Goal: Transaction & Acquisition: Subscribe to service/newsletter

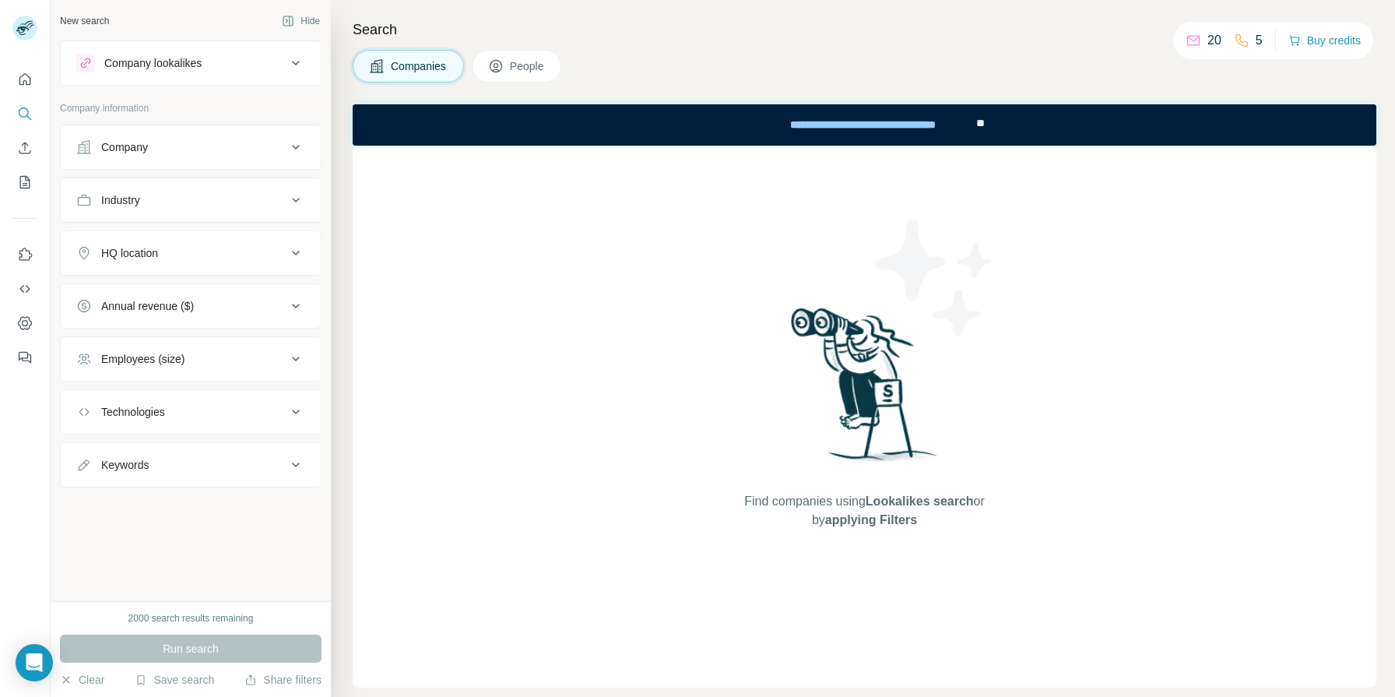
click at [507, 72] on button "People" at bounding box center [517, 66] width 90 height 33
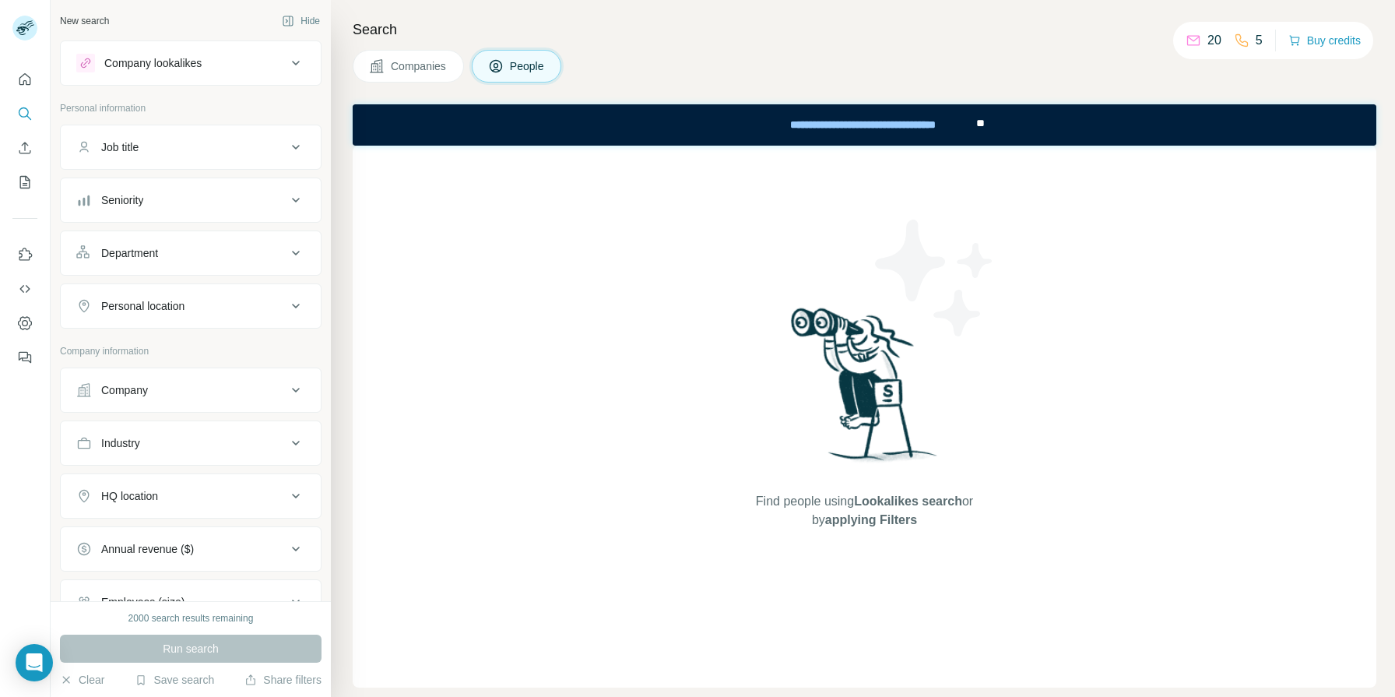
click at [407, 67] on span "Companies" at bounding box center [419, 66] width 57 height 16
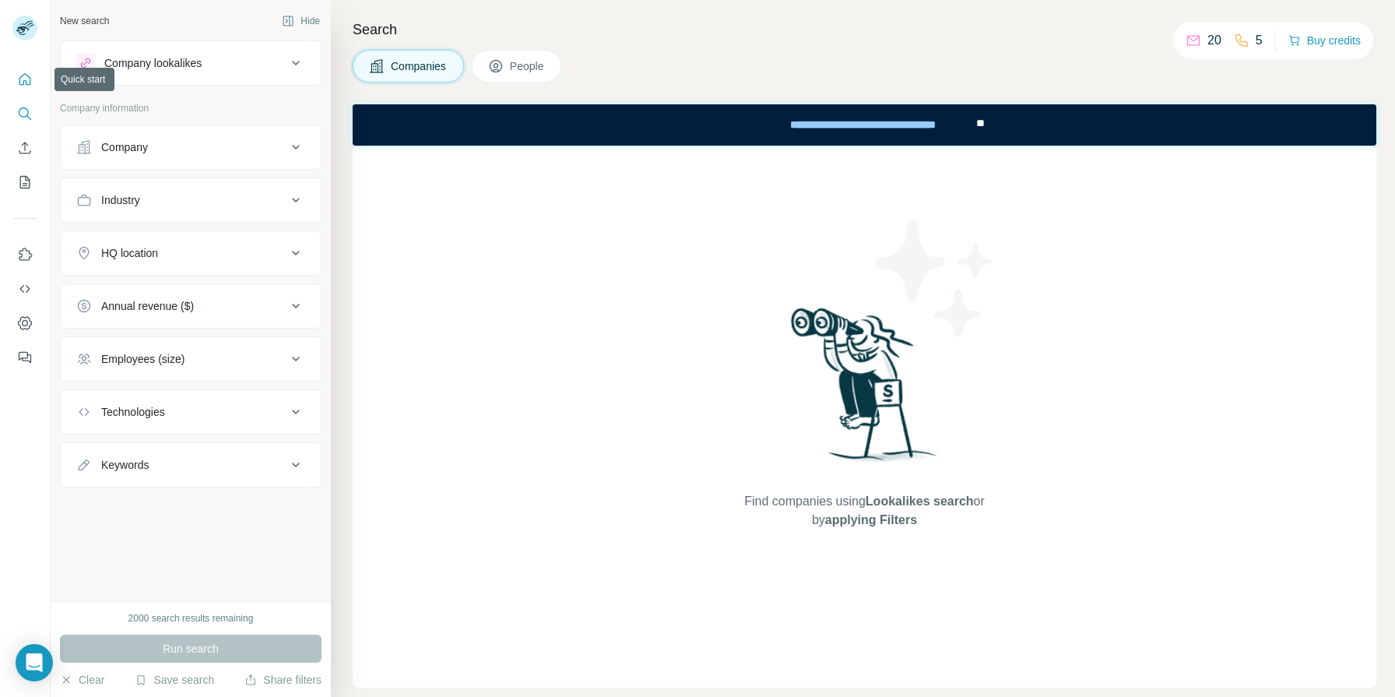
click at [24, 84] on icon "Quick start" at bounding box center [25, 80] width 16 height 16
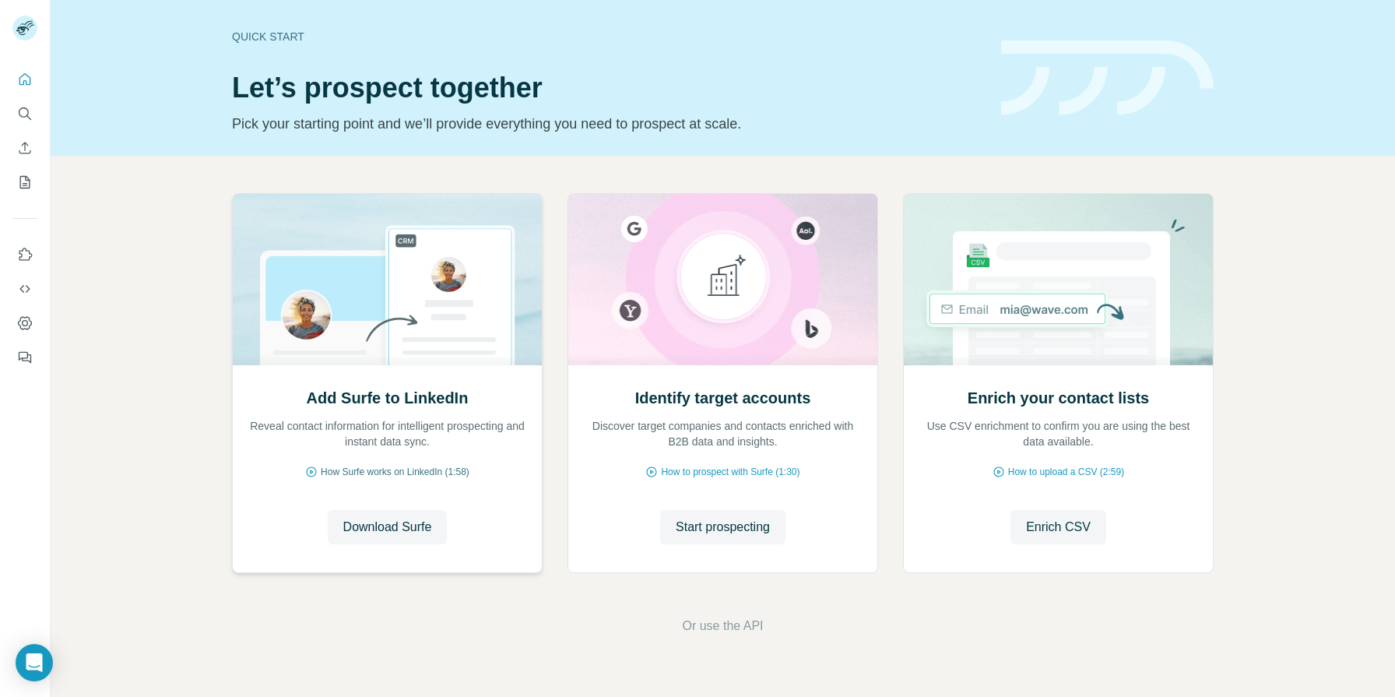
click at [387, 471] on span "How Surfe works on LinkedIn (1:58)" at bounding box center [395, 472] width 149 height 14
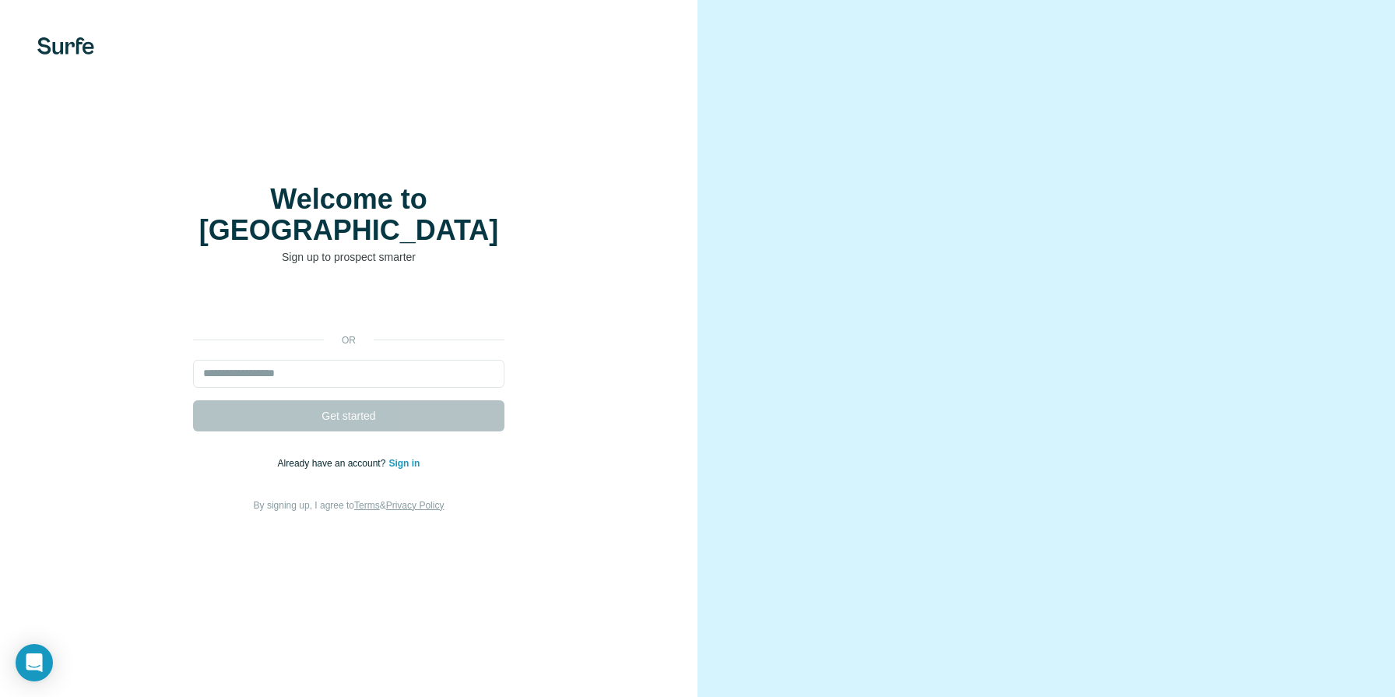
click at [366, 288] on div "Accedi con Google. Si apre in una nuova scheda" at bounding box center [348, 305] width 311 height 34
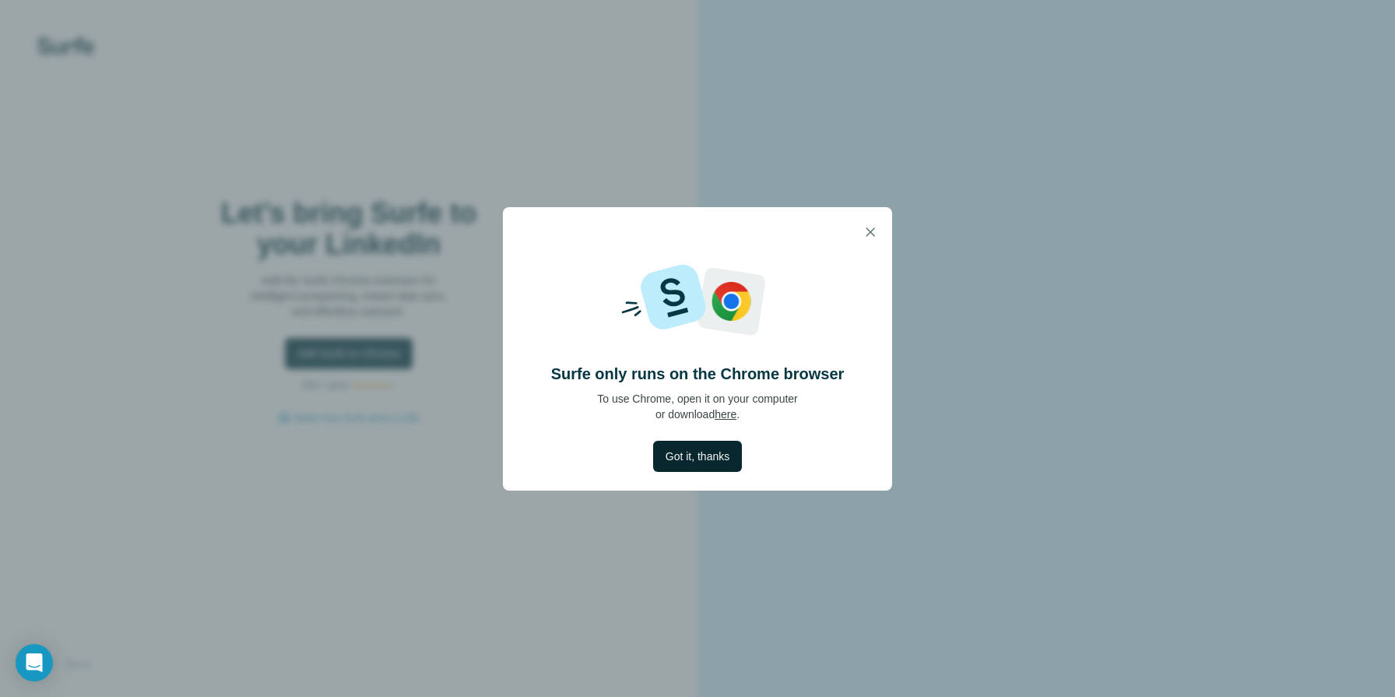
click at [704, 459] on span "Got it, thanks" at bounding box center [698, 457] width 64 height 16
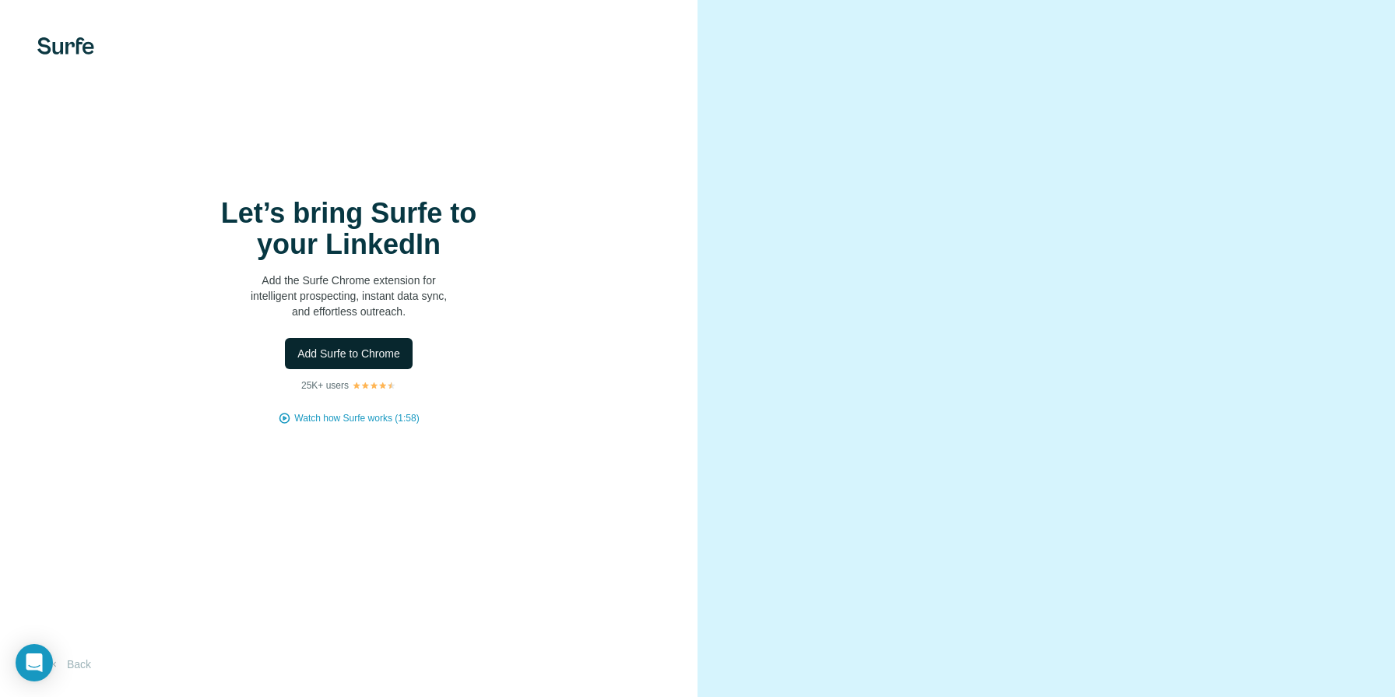
click at [354, 363] on button "Add Surfe to Chrome" at bounding box center [349, 353] width 128 height 31
